Goal: Transaction & Acquisition: Download file/media

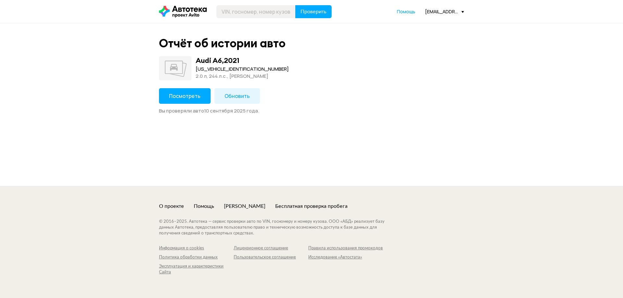
click at [189, 97] on span "Посмотреть" at bounding box center [184, 95] width 31 height 7
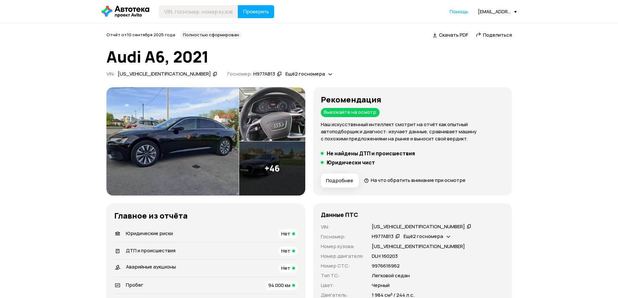
click at [443, 32] on span "Скачать PDF" at bounding box center [453, 34] width 29 height 7
